Goal: Information Seeking & Learning: Learn about a topic

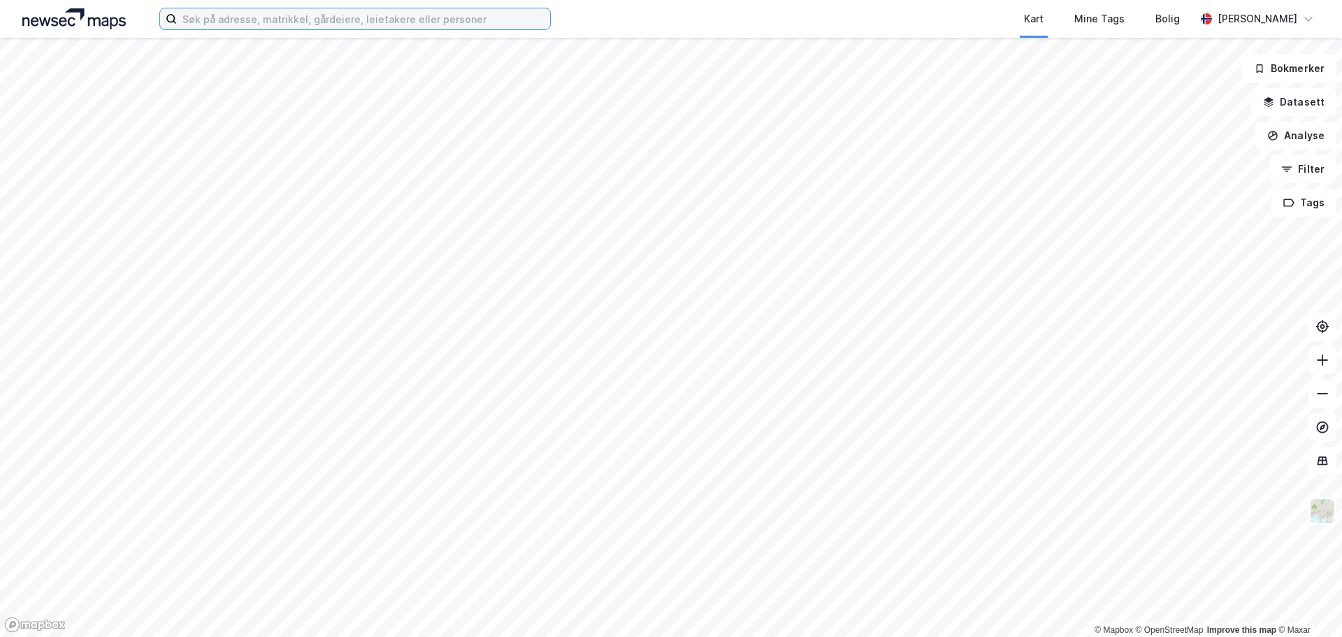
click at [308, 15] on input at bounding box center [363, 18] width 373 height 21
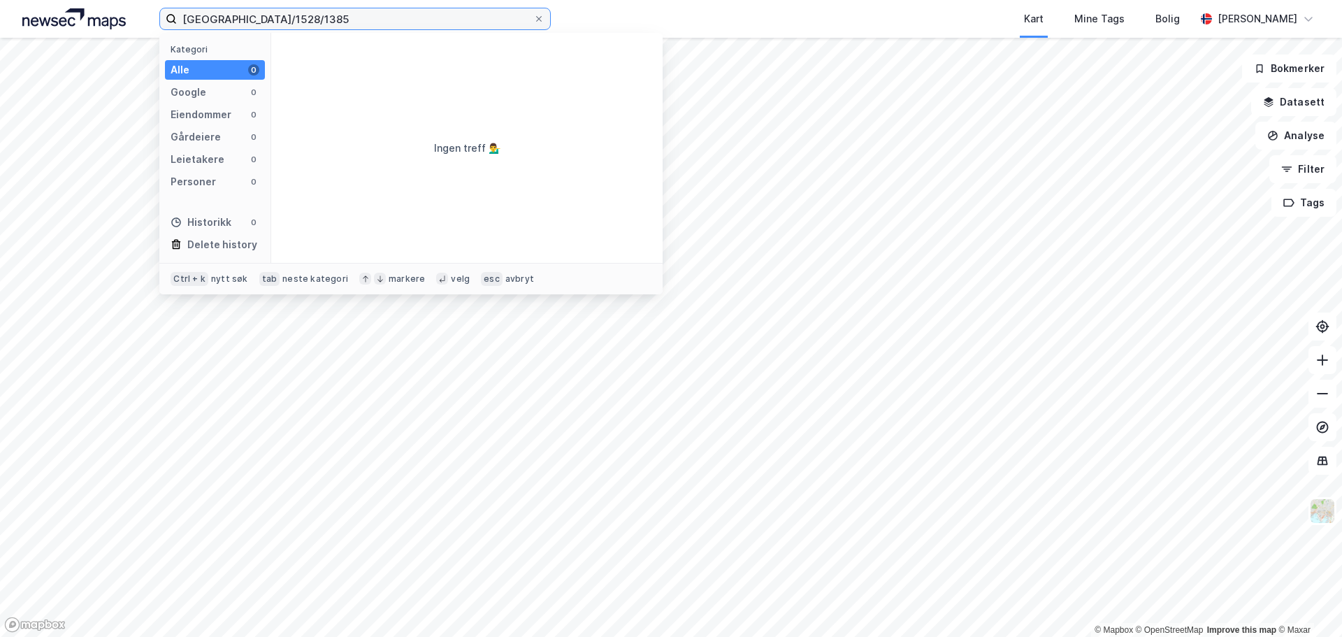
click at [268, 17] on input "[GEOGRAPHIC_DATA]/1528/1385" at bounding box center [355, 18] width 357 height 21
type input "[GEOGRAPHIC_DATA]/152/1385"
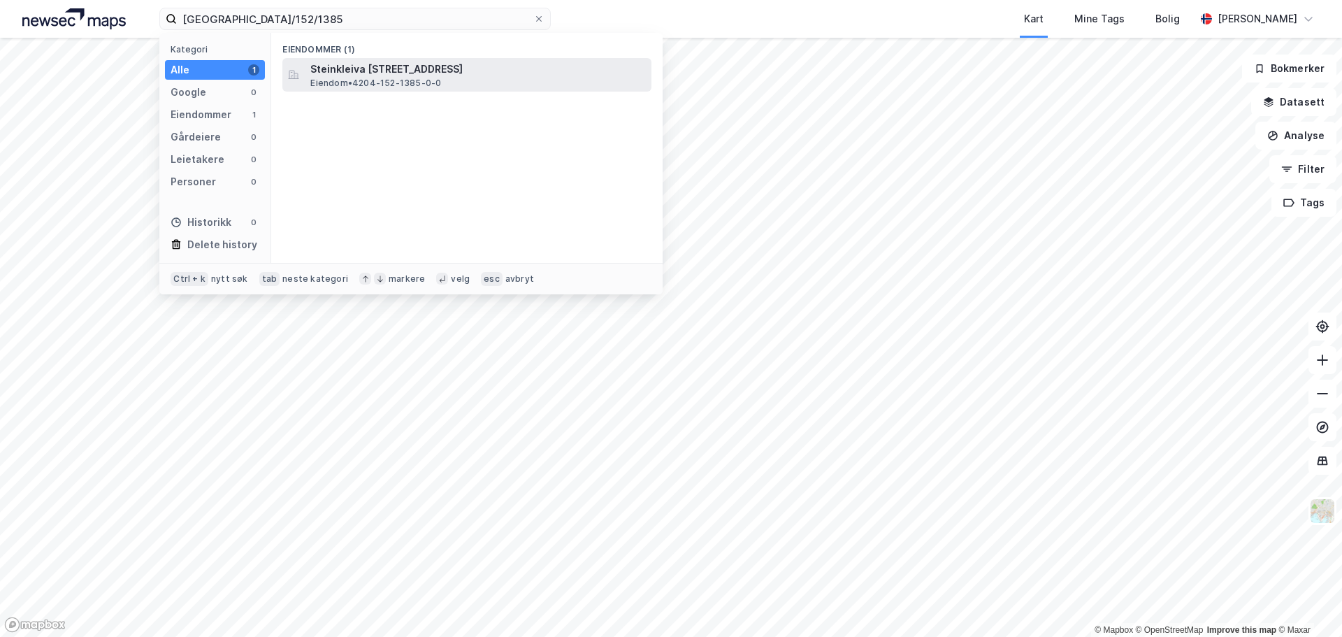
click at [346, 66] on span "Steinkleiva [STREET_ADDRESS]" at bounding box center [478, 69] width 336 height 17
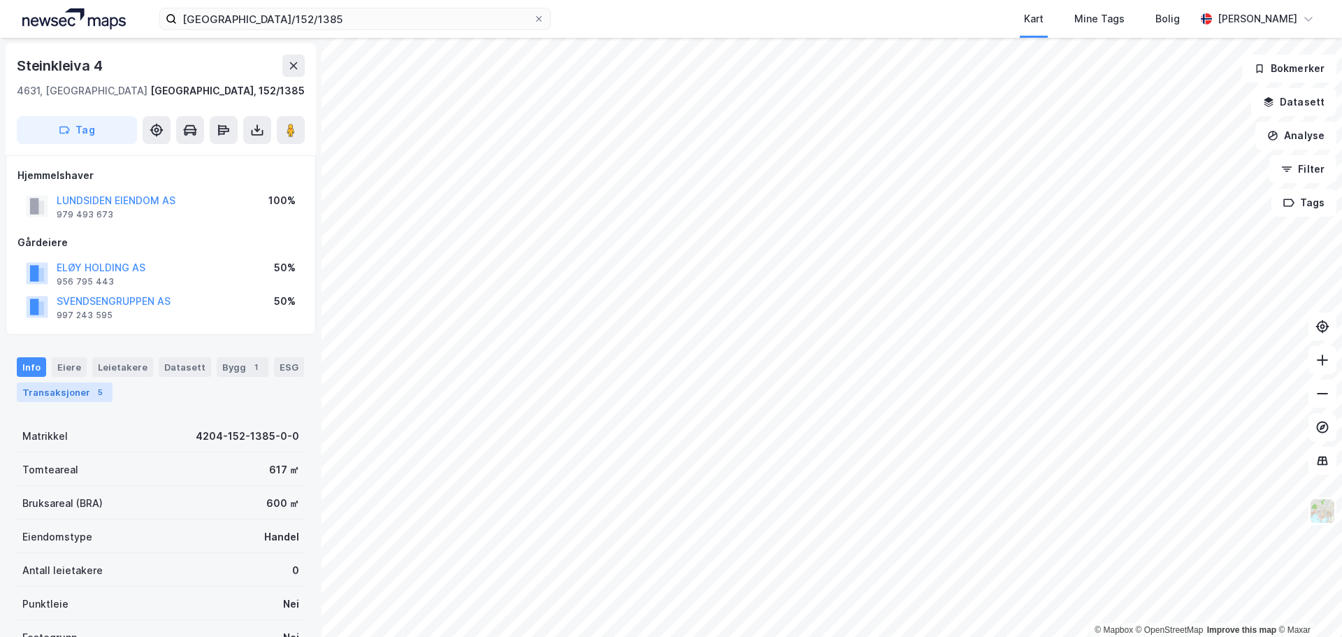
click at [93, 390] on div "5" at bounding box center [100, 392] width 14 height 14
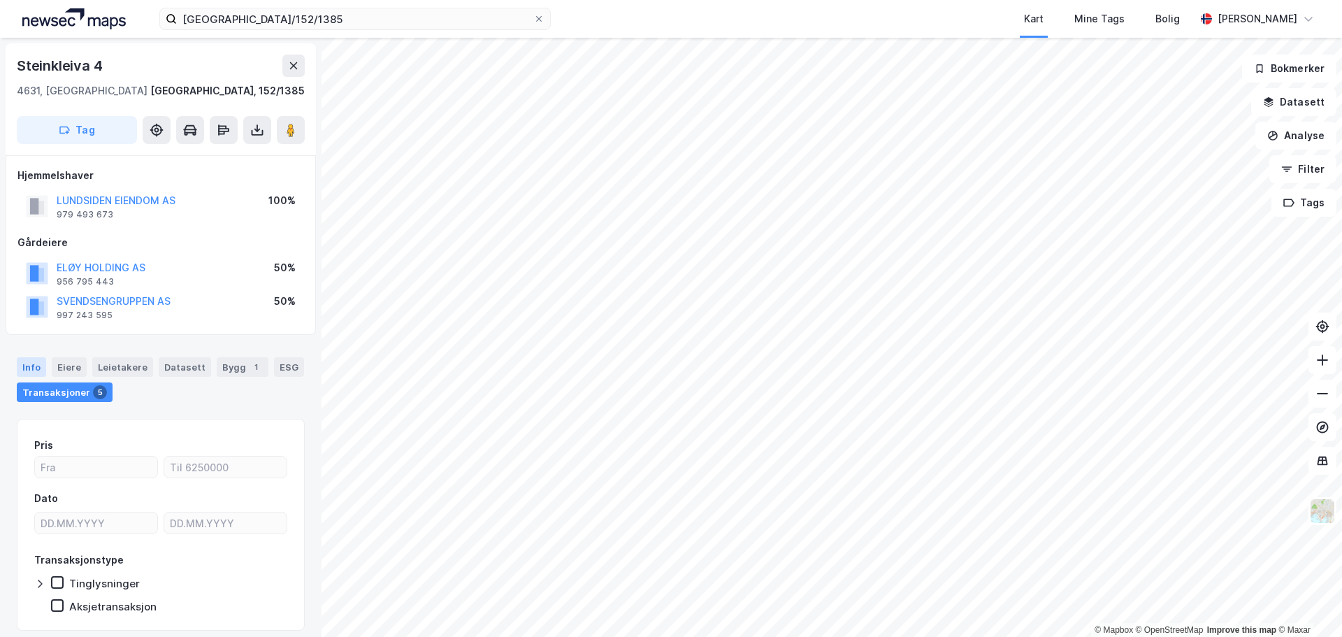
click at [31, 368] on div "Info" at bounding box center [31, 367] width 29 height 20
